Goal: Book appointment/travel/reservation

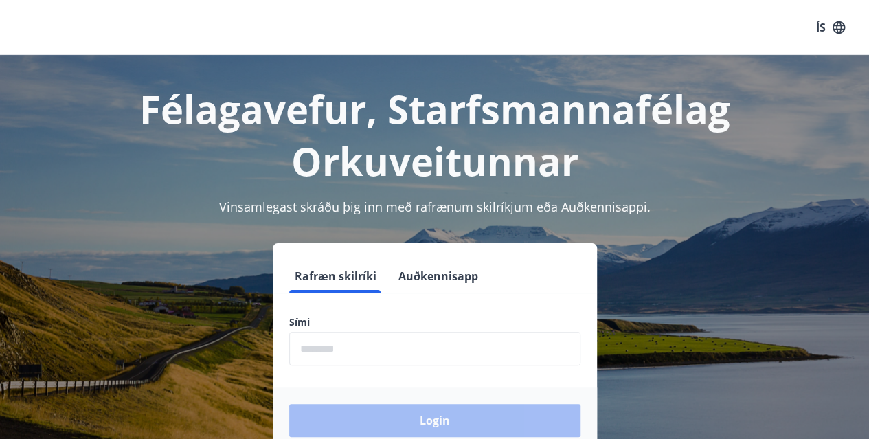
click at [450, 343] on input "phone" at bounding box center [434, 349] width 291 height 34
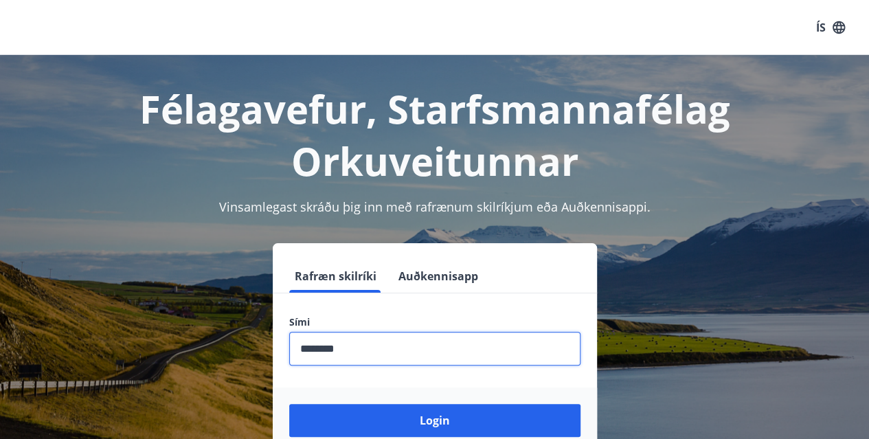
type input "********"
click at [289, 404] on button "Login" at bounding box center [434, 420] width 291 height 33
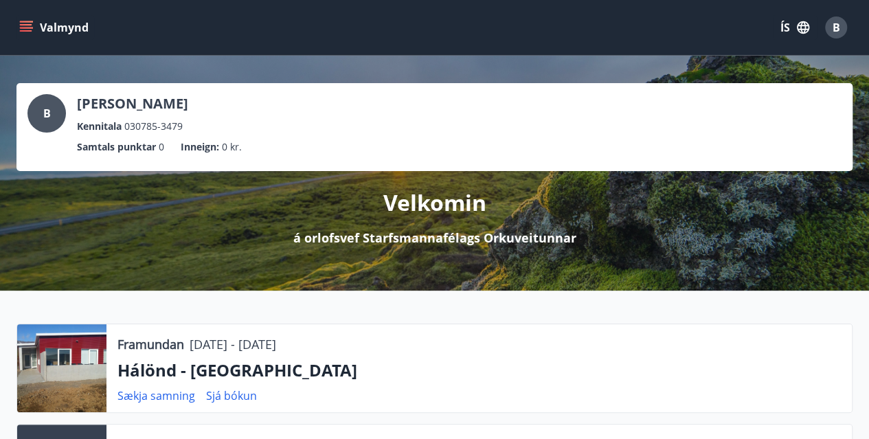
click at [23, 33] on icon "menu" at bounding box center [26, 28] width 14 height 14
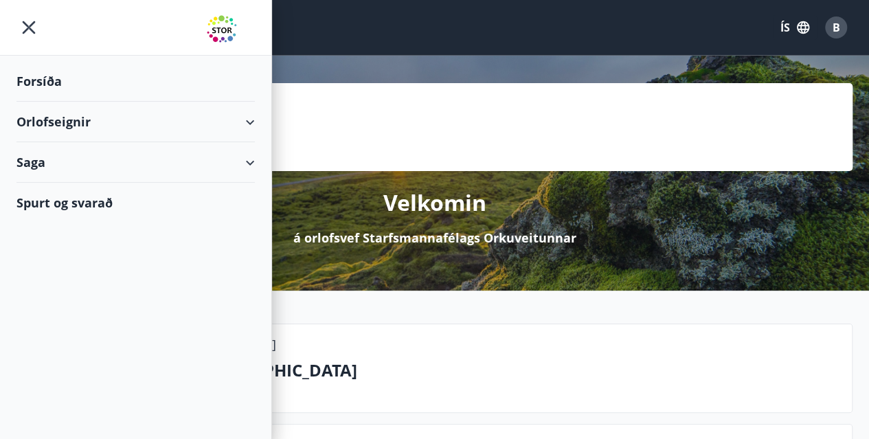
click at [225, 122] on div "Orlofseignir" at bounding box center [135, 122] width 238 height 41
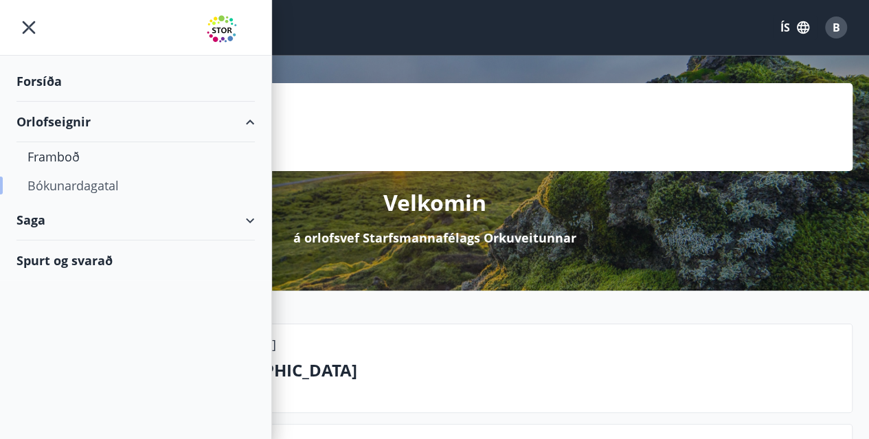
click at [84, 191] on div "Bókunardagatal" at bounding box center [135, 185] width 217 height 29
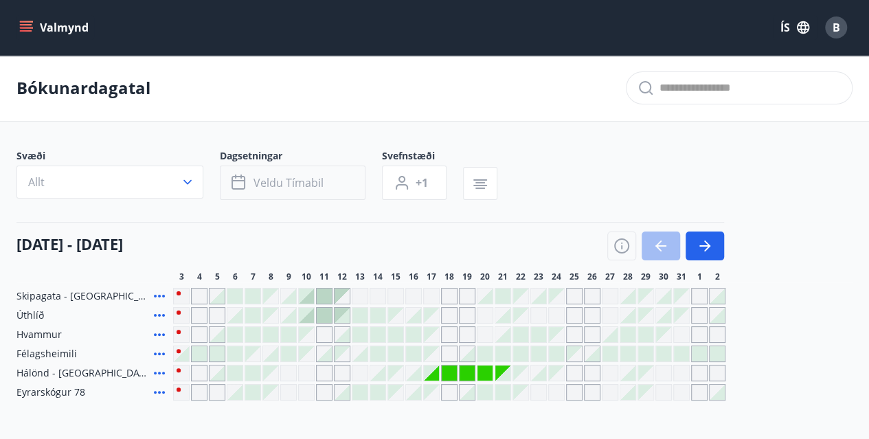
click at [300, 168] on button "Veldu tímabil" at bounding box center [293, 183] width 146 height 34
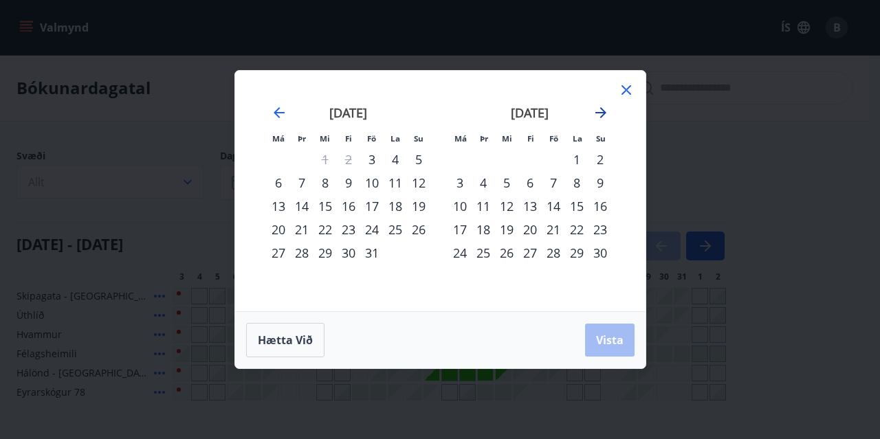
click at [601, 116] on icon "Move forward to switch to the next month." at bounding box center [600, 112] width 11 height 11
click at [349, 159] on div "1" at bounding box center [348, 159] width 23 height 23
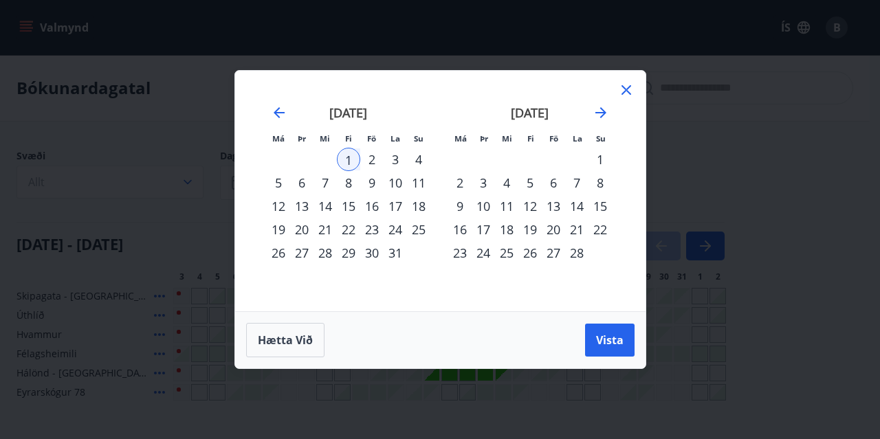
click at [575, 260] on div "28" at bounding box center [576, 252] width 23 height 23
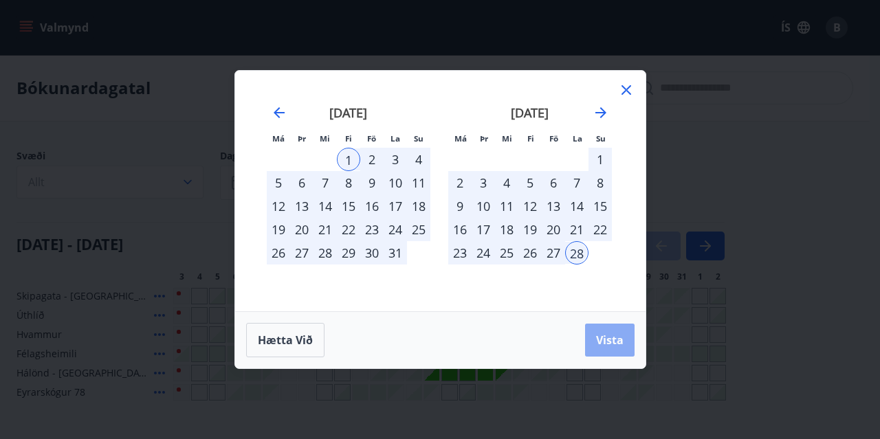
click at [616, 342] on span "Vista" at bounding box center [609, 340] width 27 height 15
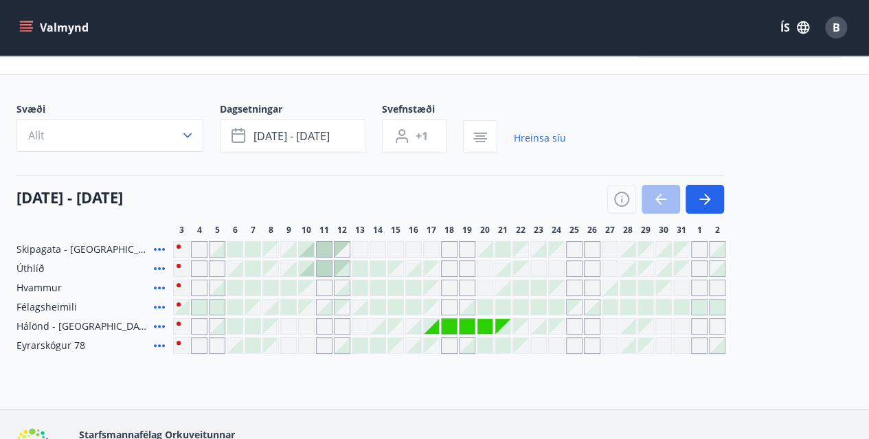
scroll to position [69, 0]
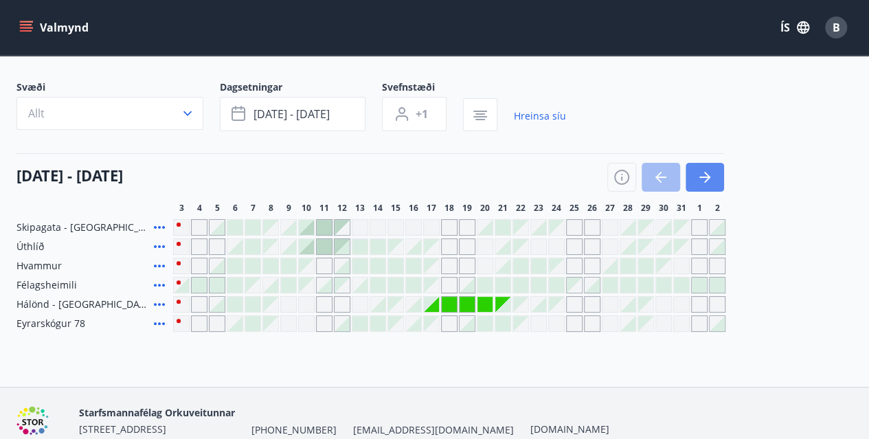
click at [711, 180] on icon "button" at bounding box center [705, 177] width 16 height 16
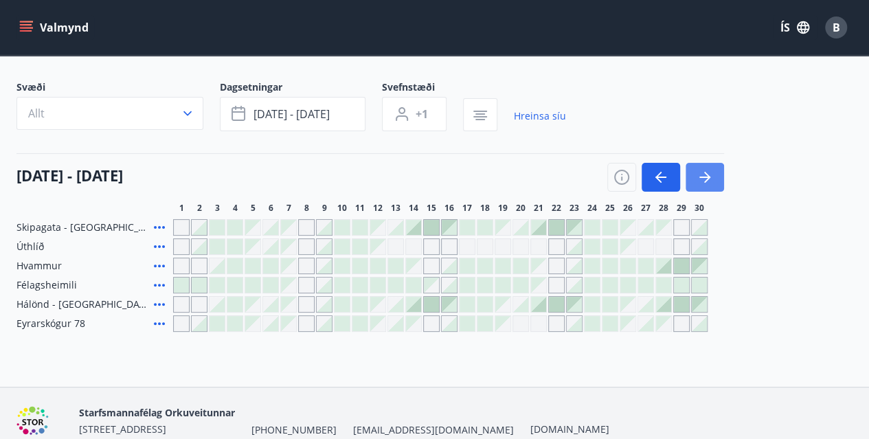
click at [711, 180] on icon "button" at bounding box center [705, 177] width 16 height 16
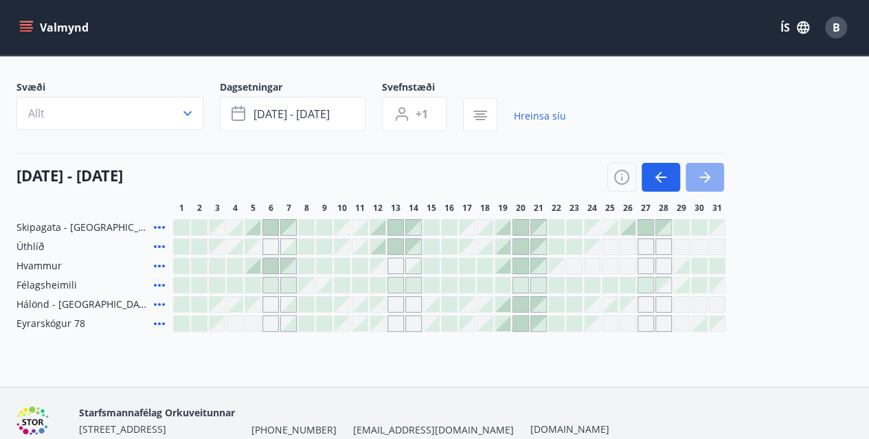
click at [711, 180] on icon "button" at bounding box center [705, 177] width 16 height 16
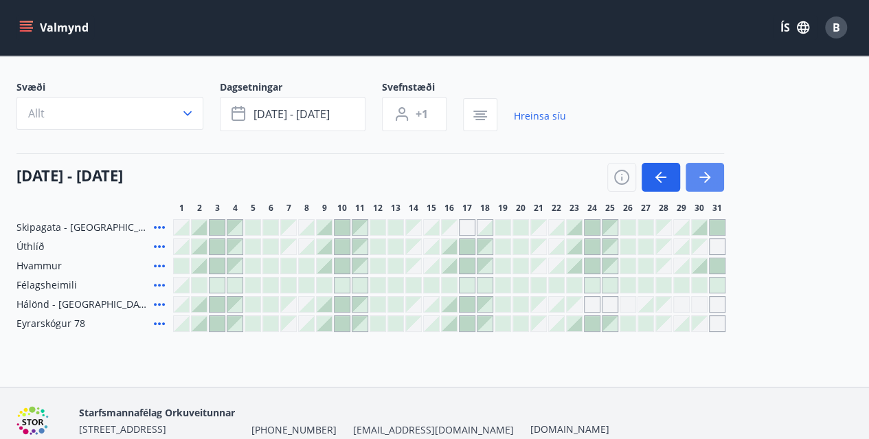
click at [711, 180] on icon "button" at bounding box center [705, 177] width 16 height 16
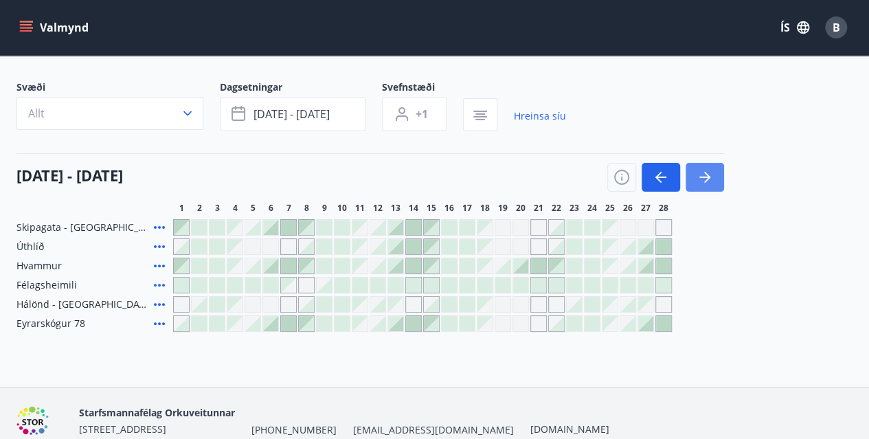
click at [711, 180] on icon "button" at bounding box center [705, 177] width 16 height 16
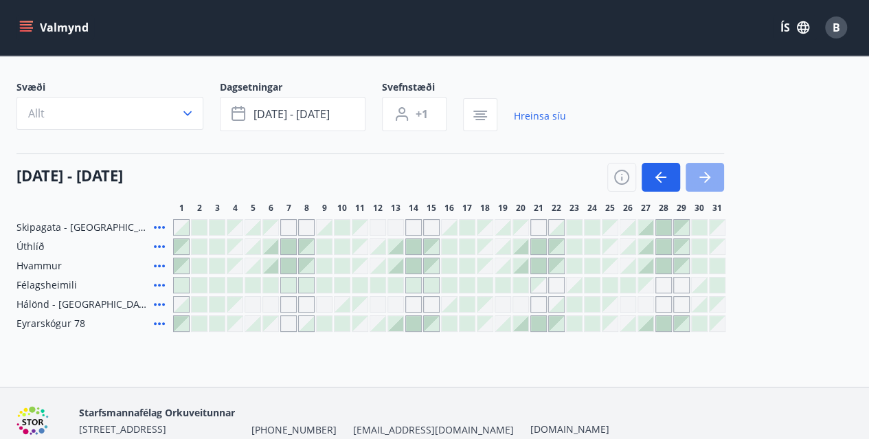
click at [711, 180] on icon "button" at bounding box center [705, 177] width 16 height 16
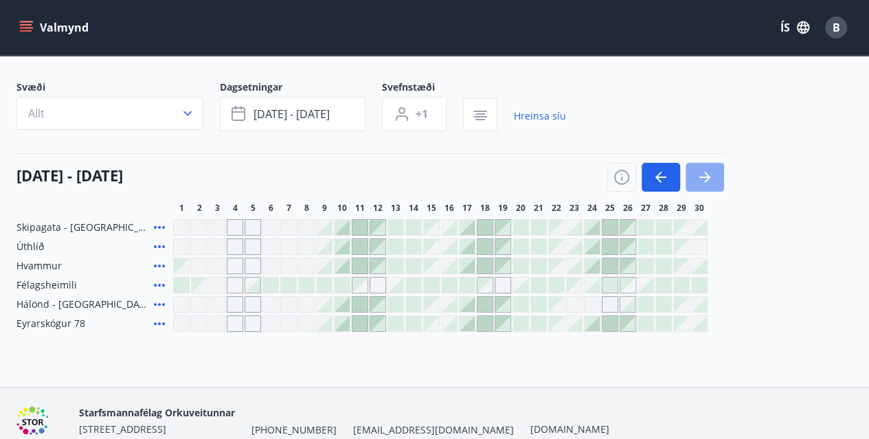
click at [711, 180] on icon "button" at bounding box center [705, 177] width 16 height 16
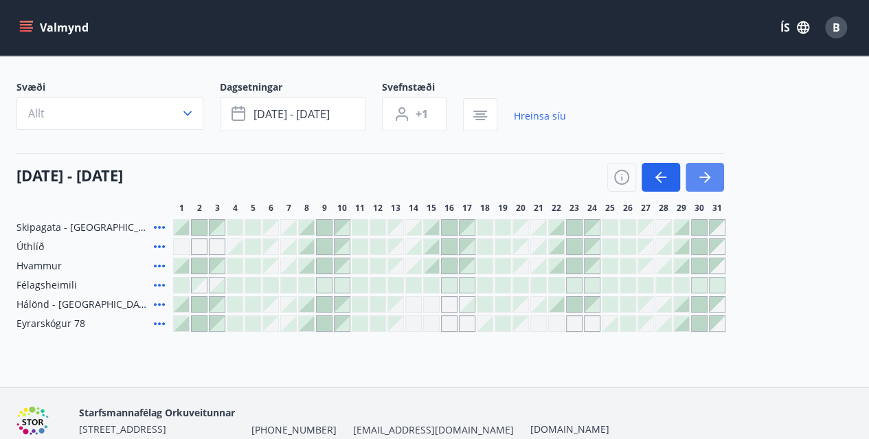
click at [711, 180] on icon "button" at bounding box center [705, 177] width 16 height 16
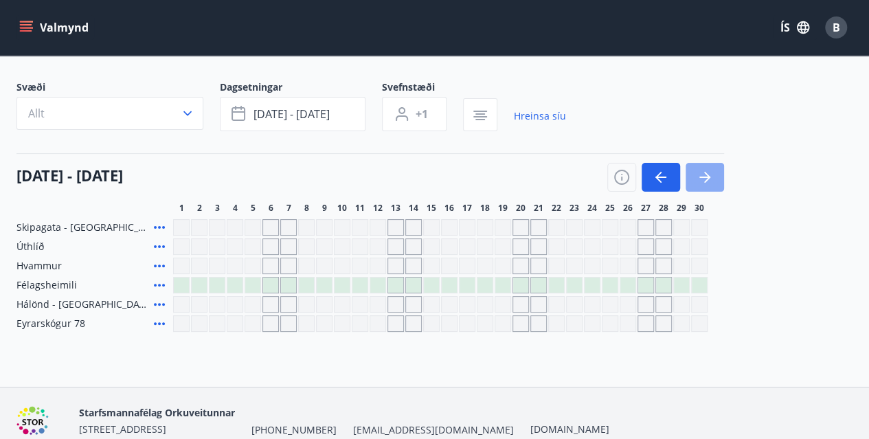
click at [711, 180] on icon "button" at bounding box center [705, 177] width 16 height 16
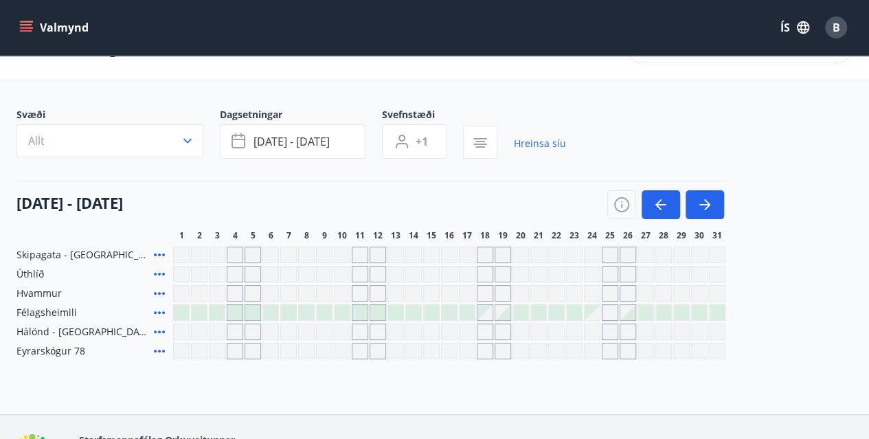
scroll to position [0, 0]
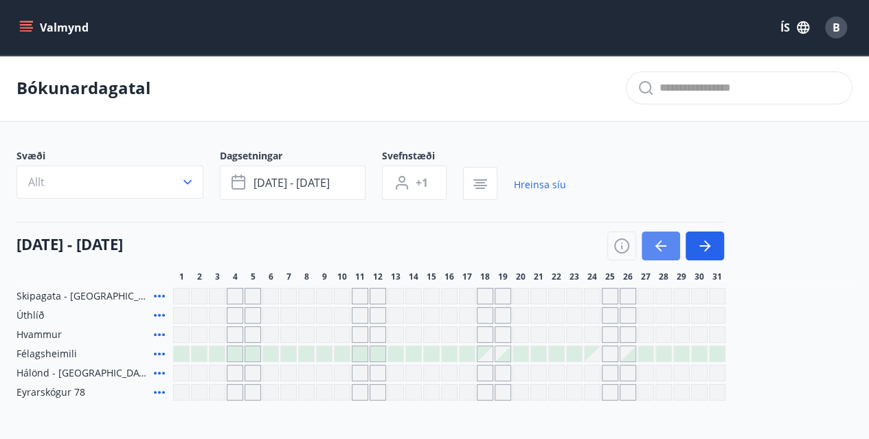
click at [676, 244] on button "button" at bounding box center [661, 246] width 38 height 29
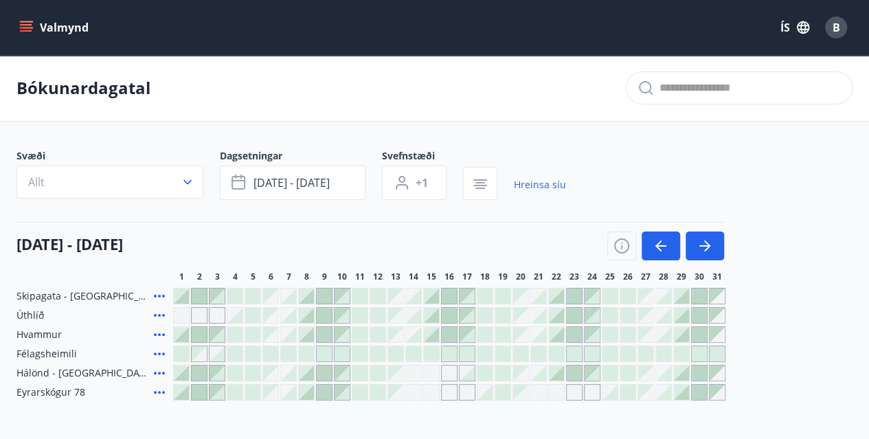
click at [366, 337] on div at bounding box center [360, 334] width 15 height 15
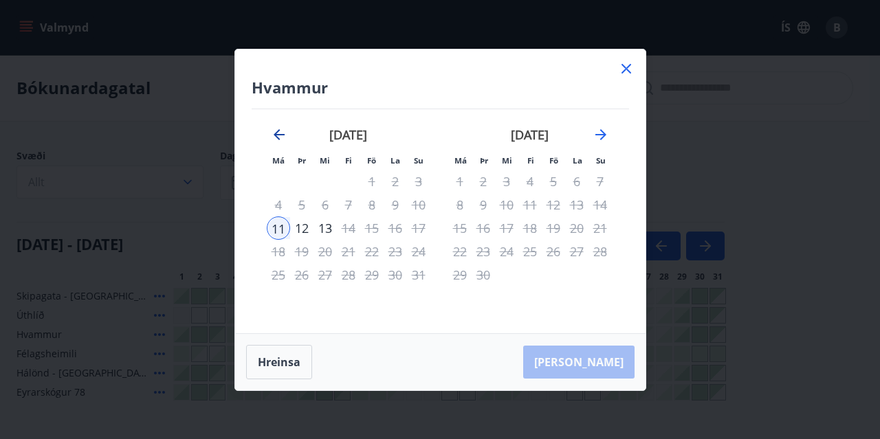
click at [284, 134] on icon "Move backward to switch to the previous month." at bounding box center [279, 134] width 11 height 11
click at [283, 134] on icon "Move backward to switch to the previous month." at bounding box center [279, 134] width 11 height 11
drag, startPoint x: 625, startPoint y: 71, endPoint x: 632, endPoint y: 274, distance: 202.9
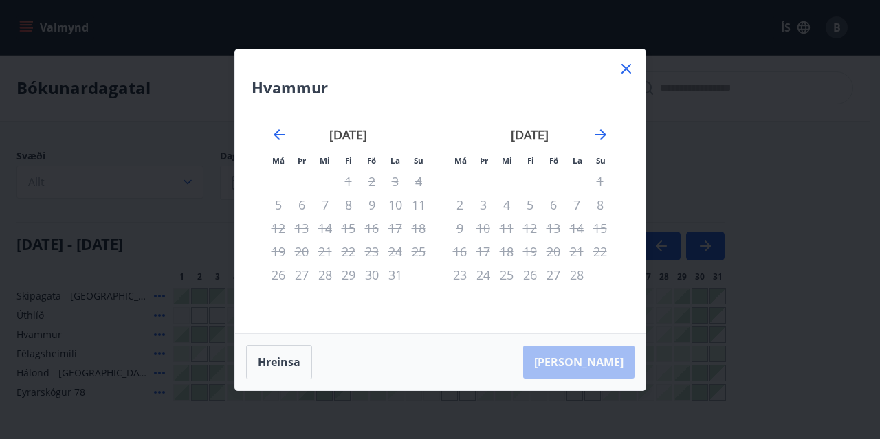
click at [625, 69] on icon at bounding box center [626, 68] width 16 height 16
